Goal: Task Accomplishment & Management: Manage account settings

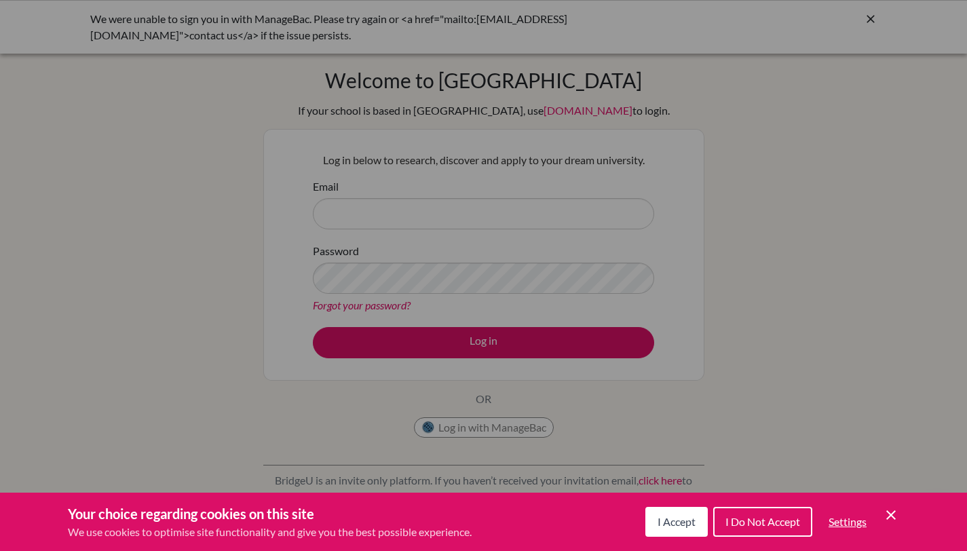
click at [668, 525] on span "I Accept" at bounding box center [677, 521] width 38 height 13
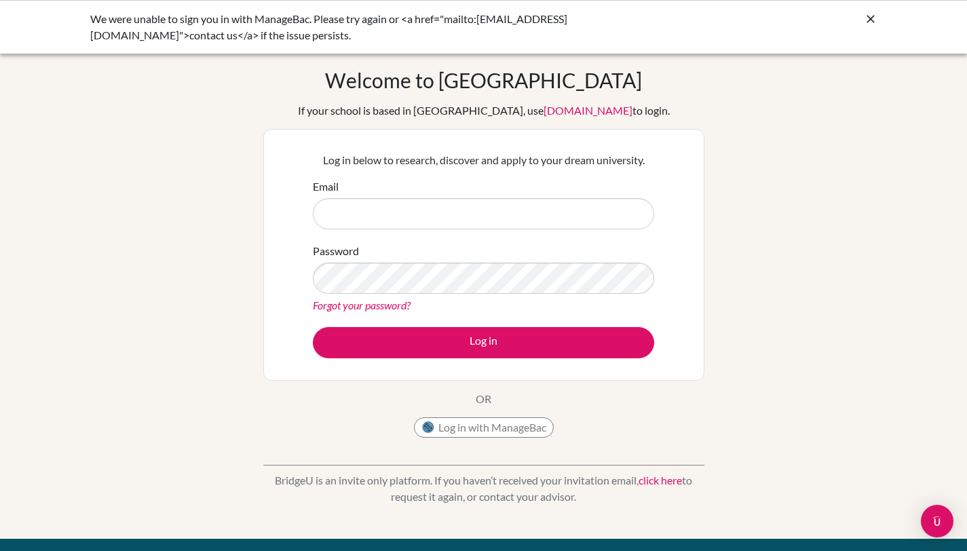
click at [866, 17] on icon at bounding box center [871, 19] width 14 height 14
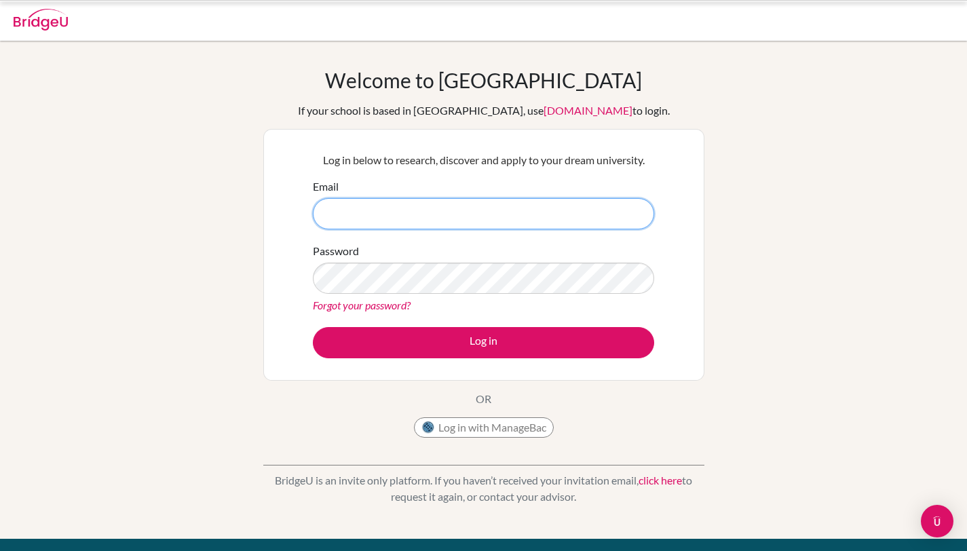
click at [527, 202] on input "Email" at bounding box center [483, 213] width 341 height 31
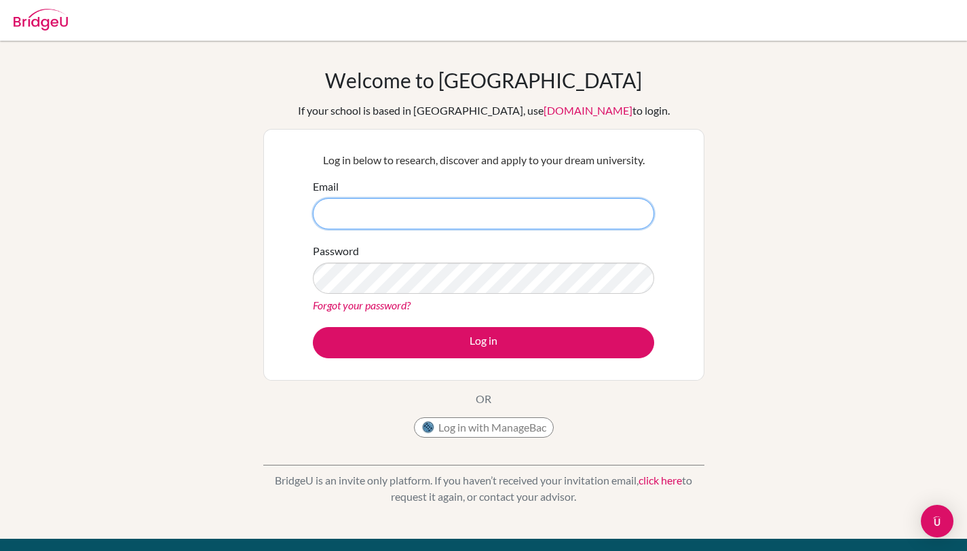
type input "[EMAIL_ADDRESS][DOMAIN_NAME]"
click at [438, 294] on div "Password Forgot your password?" at bounding box center [483, 278] width 341 height 71
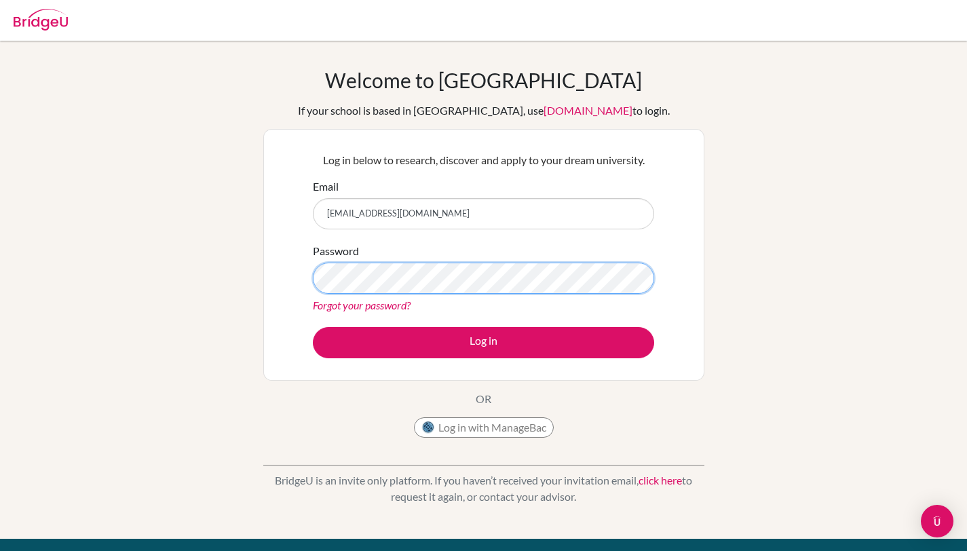
click at [313, 327] on button "Log in" at bounding box center [483, 342] width 341 height 31
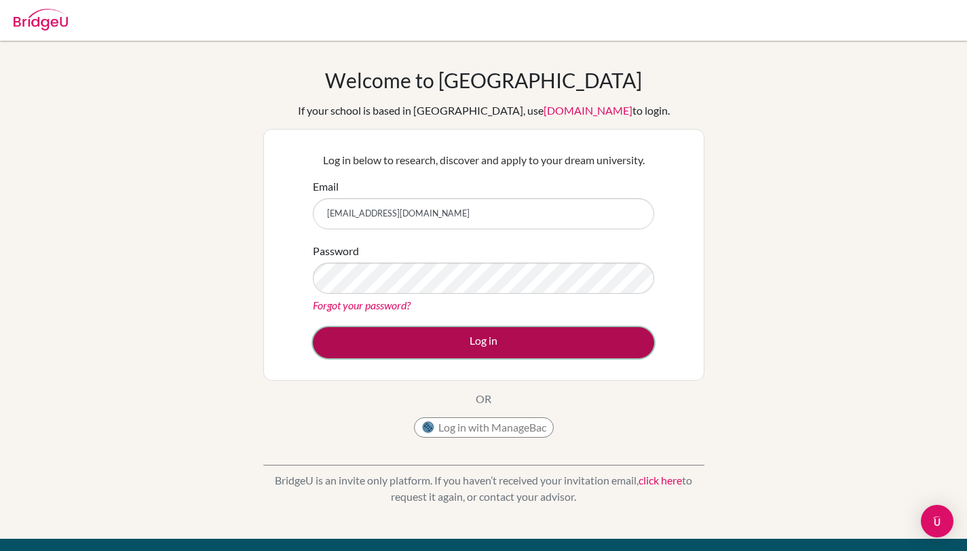
click at [398, 349] on button "Log in" at bounding box center [483, 342] width 341 height 31
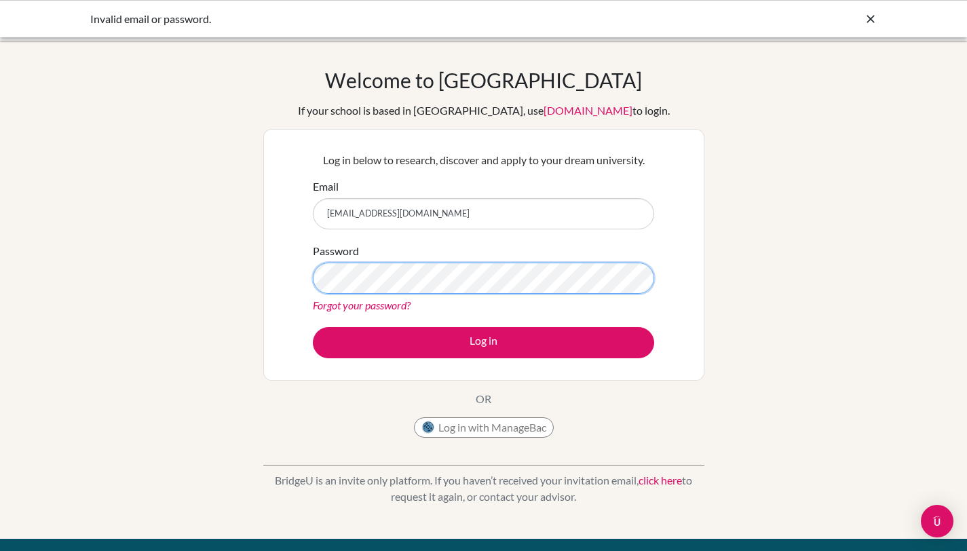
click at [313, 327] on button "Log in" at bounding box center [483, 342] width 341 height 31
click at [363, 311] on link "Forgot your password?" at bounding box center [362, 305] width 98 height 13
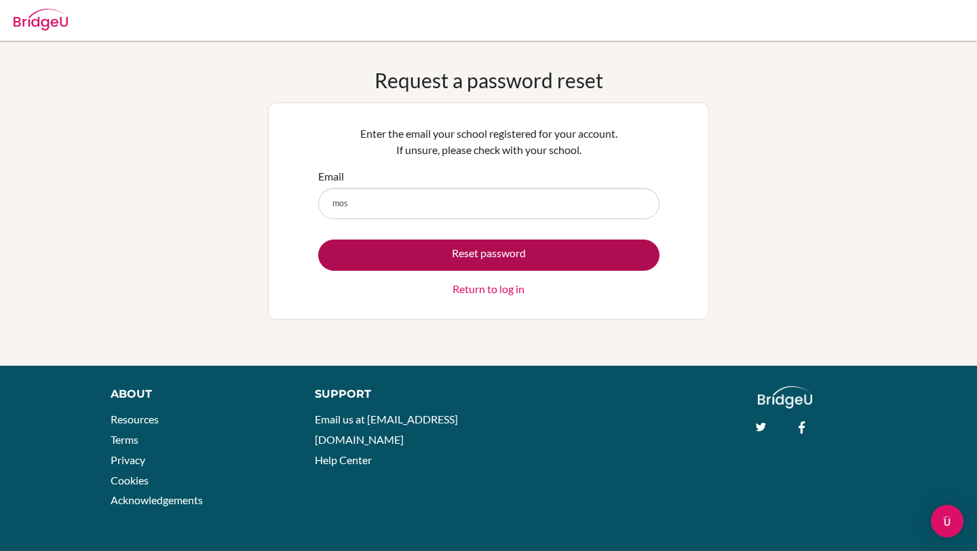
type input "[EMAIL_ADDRESS][DOMAIN_NAME]"
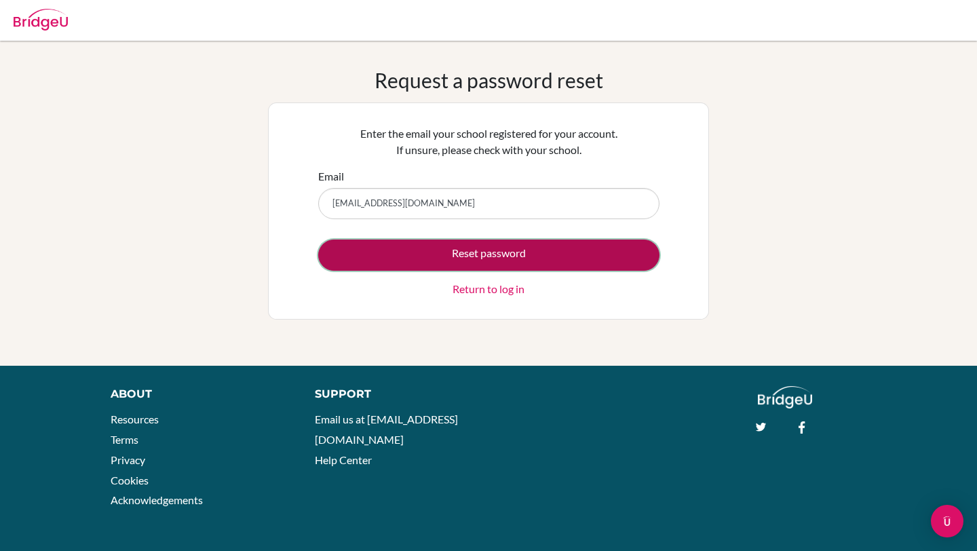
click at [399, 253] on button "Reset password" at bounding box center [488, 255] width 341 height 31
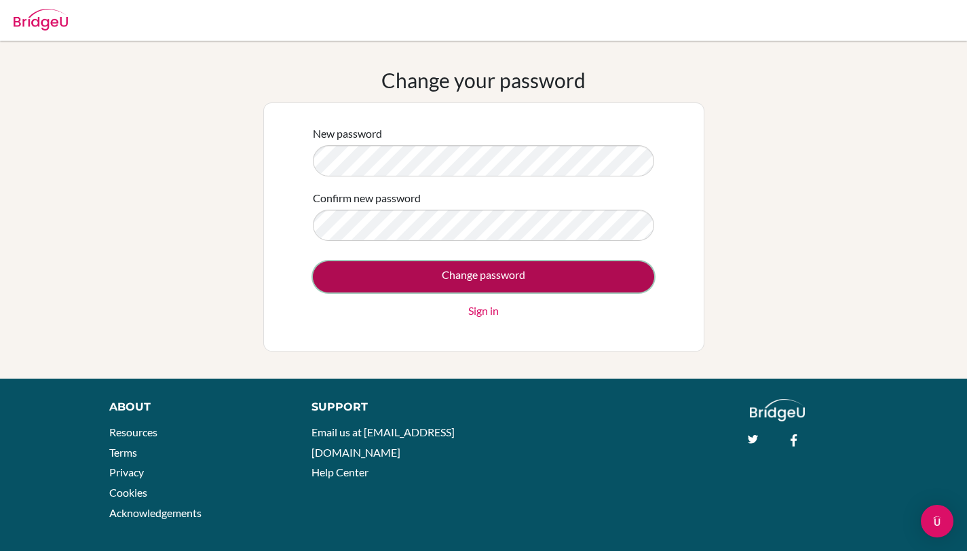
click at [538, 271] on input "Change password" at bounding box center [483, 276] width 341 height 31
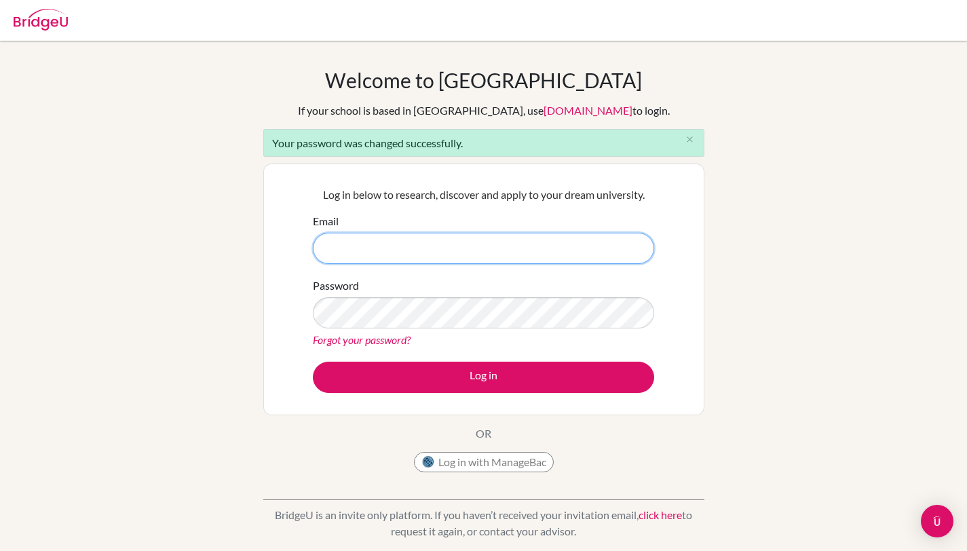
click at [458, 254] on input "Email" at bounding box center [483, 248] width 341 height 31
type input "[EMAIL_ADDRESS][DOMAIN_NAME]"
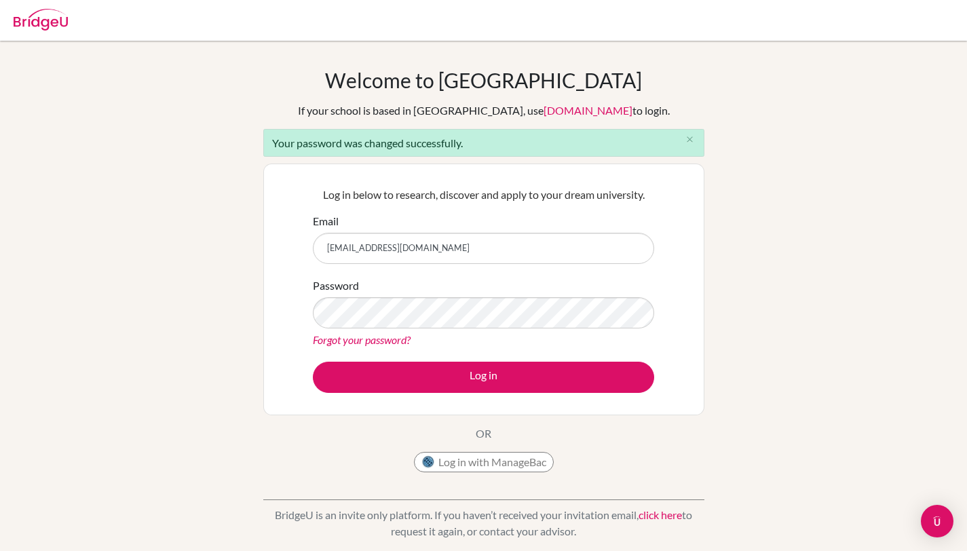
click at [428, 337] on div "Forgot your password?" at bounding box center [483, 340] width 341 height 16
click at [313, 362] on button "Log in" at bounding box center [483, 377] width 341 height 31
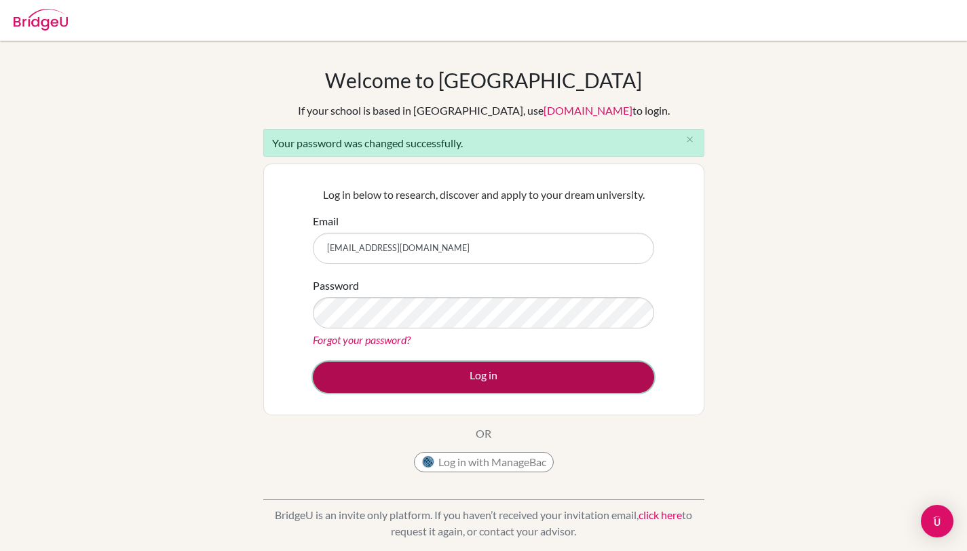
click at [476, 371] on button "Log in" at bounding box center [483, 377] width 341 height 31
